Goal: Contribute content

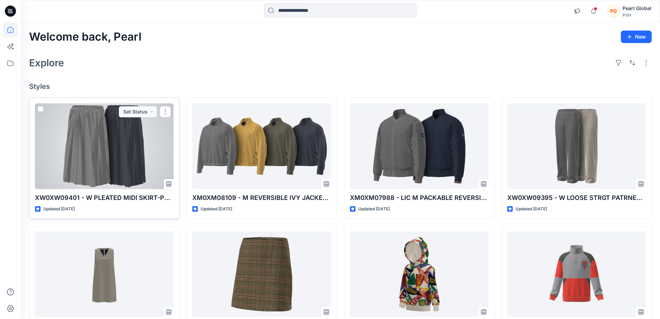
click at [133, 159] on div at bounding box center [104, 146] width 139 height 86
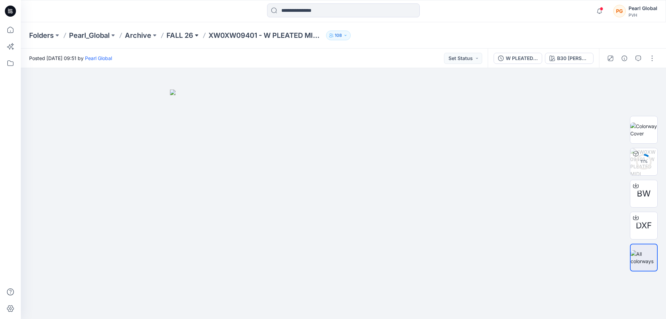
click at [200, 36] on button at bounding box center [196, 36] width 7 height 10
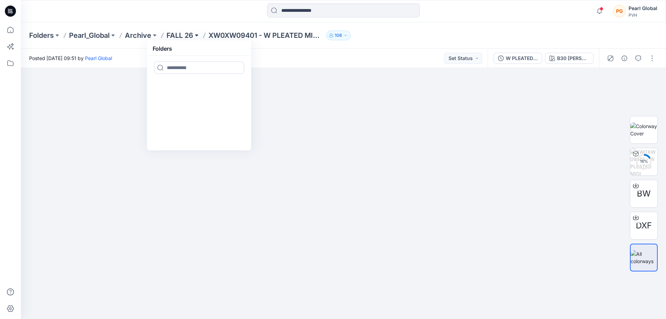
click at [200, 36] on button at bounding box center [196, 36] width 7 height 10
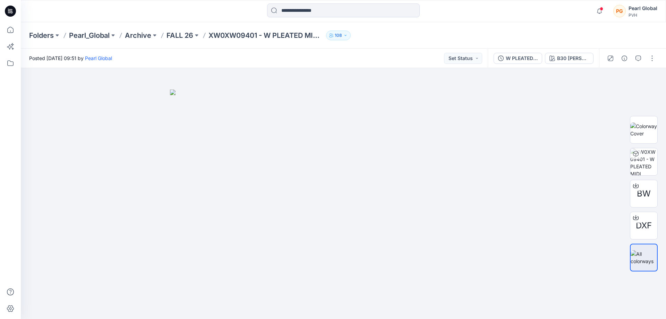
click at [10, 4] on icon at bounding box center [10, 11] width 11 height 22
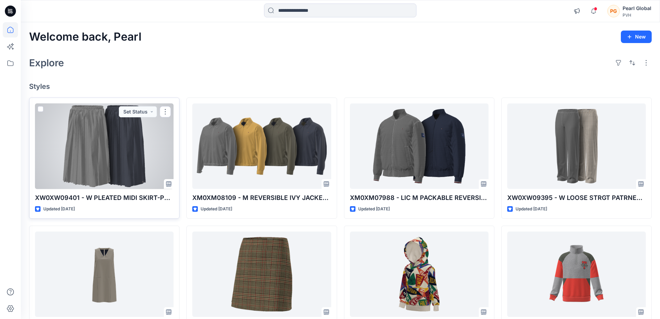
click at [115, 128] on div at bounding box center [104, 146] width 139 height 86
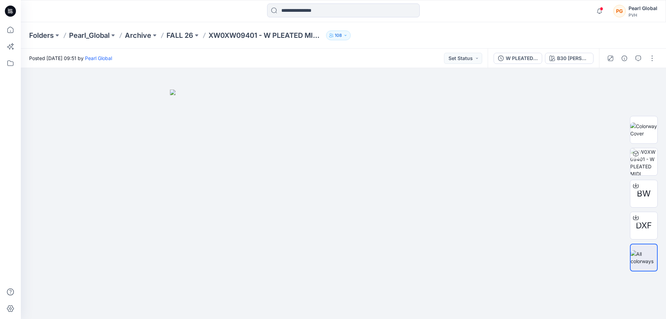
click at [14, 8] on icon at bounding box center [10, 11] width 11 height 11
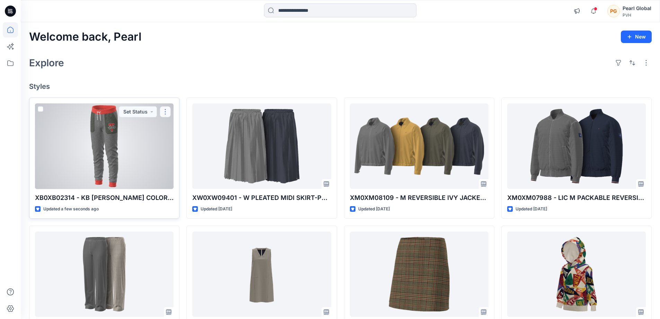
click at [167, 117] on button "button" at bounding box center [165, 111] width 11 height 11
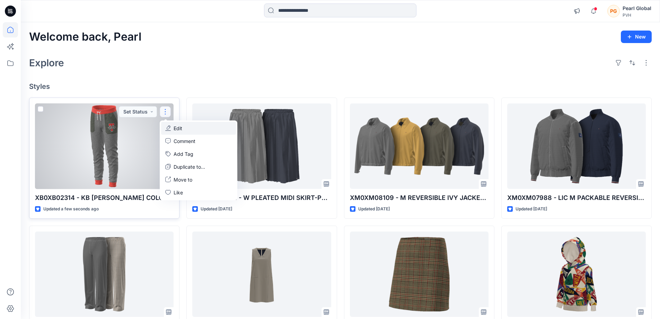
click at [181, 132] on p "Edit" at bounding box center [178, 127] width 9 height 7
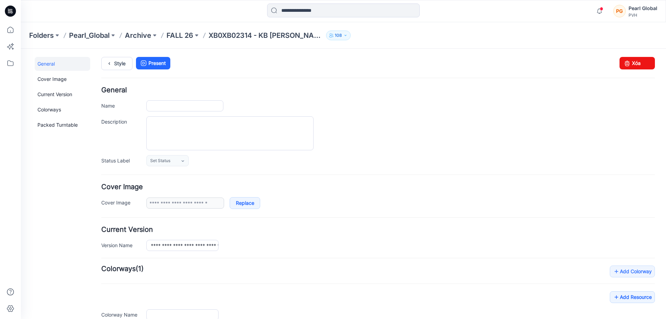
type input "**********"
type input "***"
type input "**********"
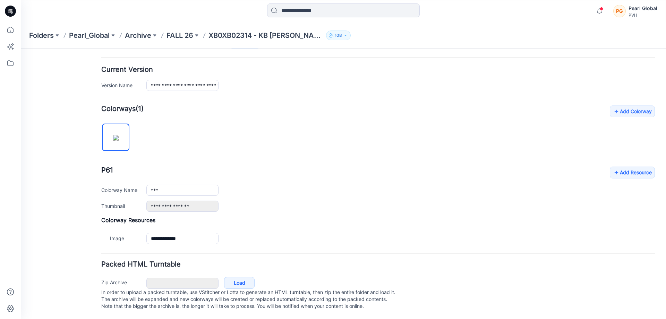
scroll to position [167, 0]
click at [613, 167] on icon at bounding box center [616, 172] width 7 height 11
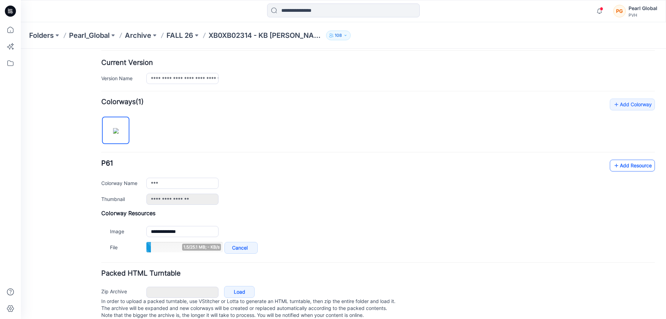
click at [626, 169] on link "Add Resource" at bounding box center [631, 165] width 45 height 12
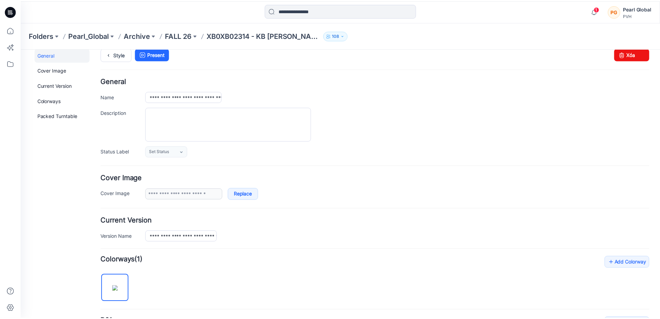
scroll to position [0, 0]
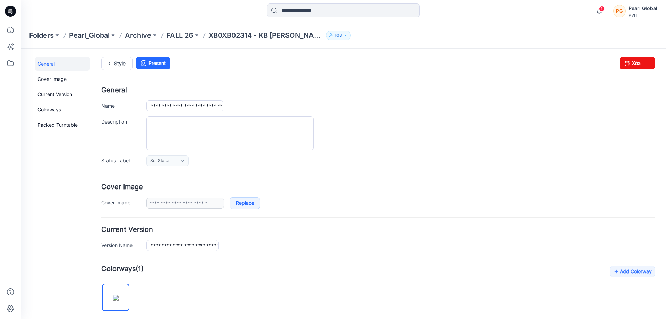
click at [11, 5] on icon at bounding box center [10, 11] width 11 height 22
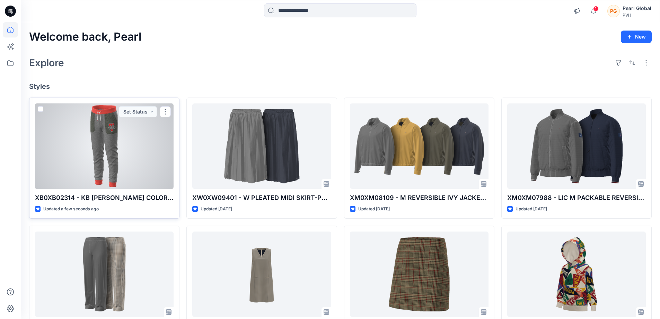
click at [138, 171] on div at bounding box center [104, 146] width 139 height 86
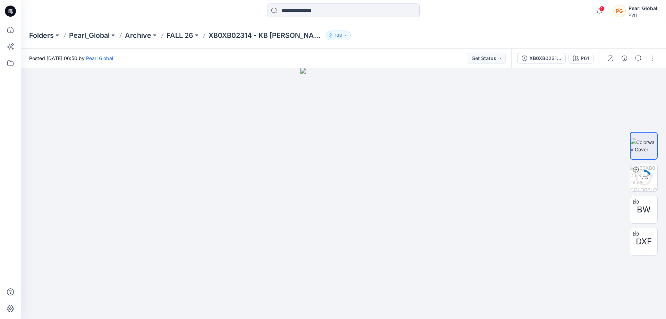
click at [10, 10] on icon at bounding box center [10, 10] width 3 height 0
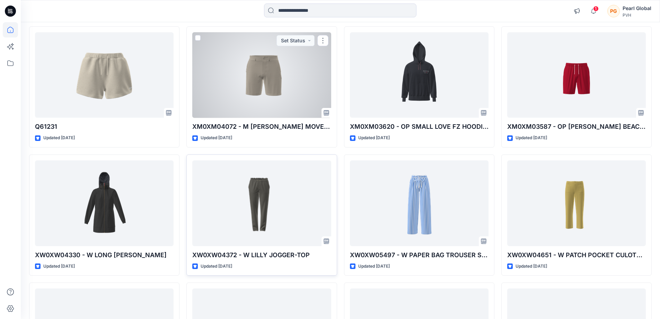
scroll to position [4369, 0]
